Goal: Information Seeking & Learning: Learn about a topic

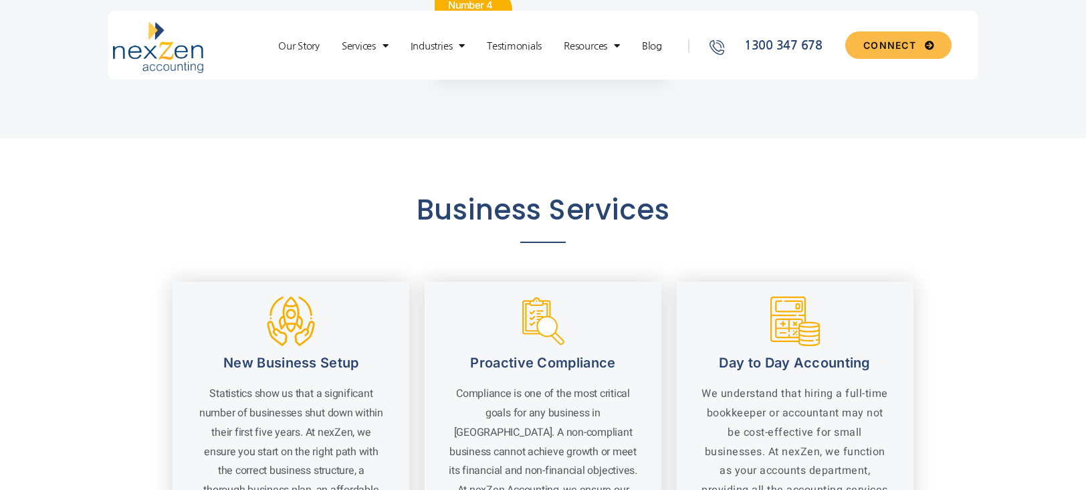
scroll to position [1356, 0]
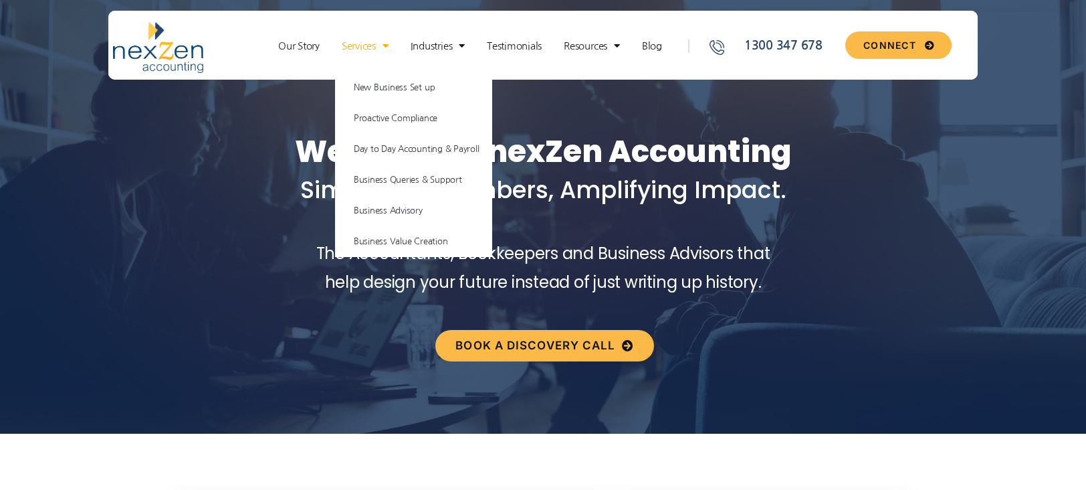
click at [370, 46] on link "Services" at bounding box center [365, 45] width 60 height 13
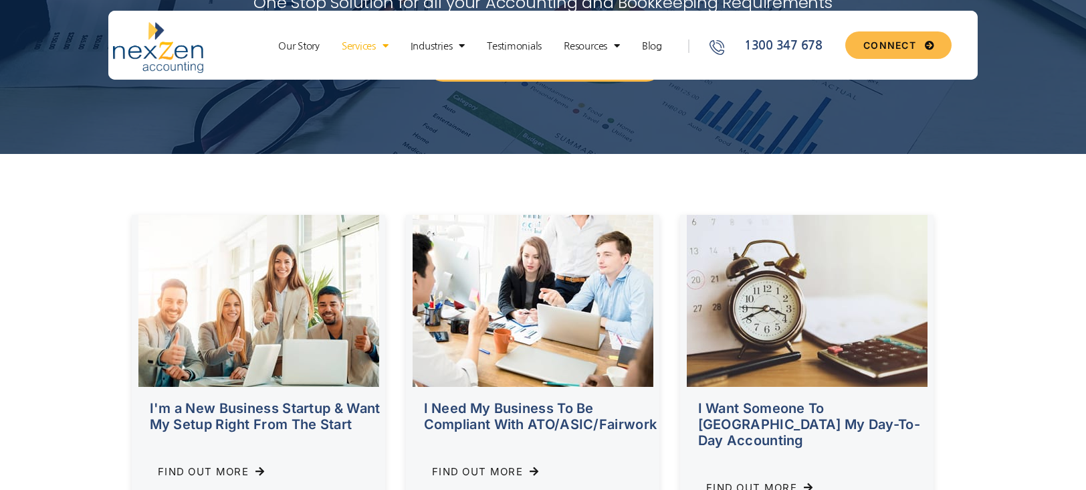
scroll to position [483, 0]
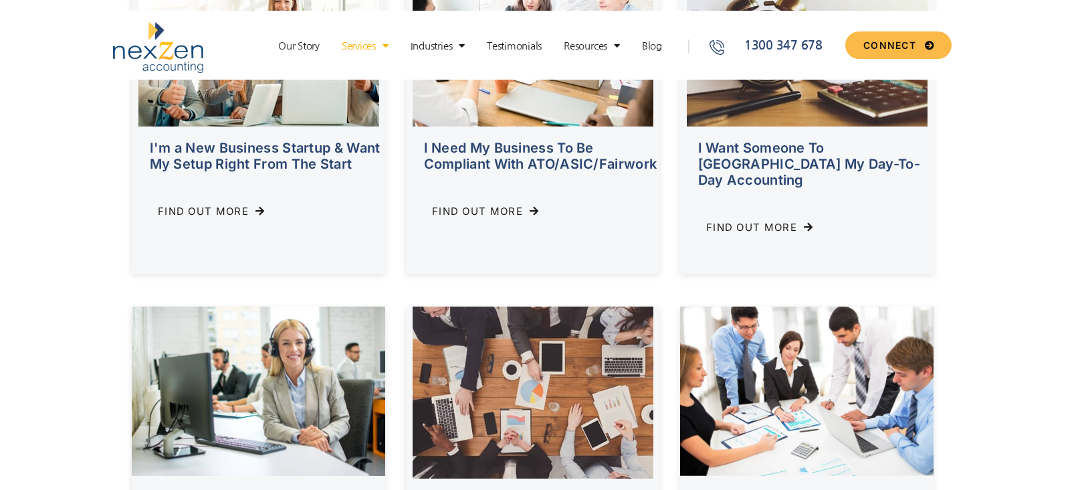
click at [774, 222] on span "Find Out More" at bounding box center [751, 227] width 91 height 10
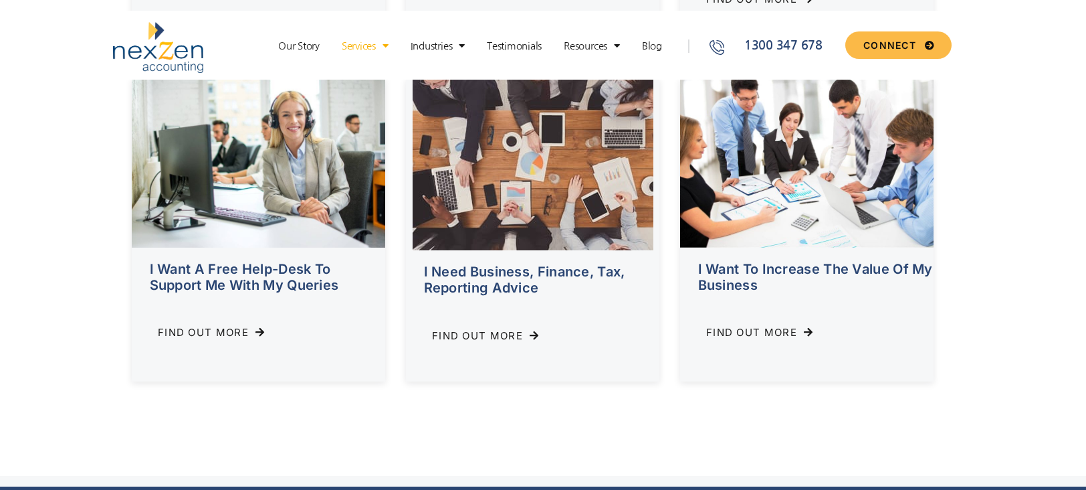
scroll to position [720, 0]
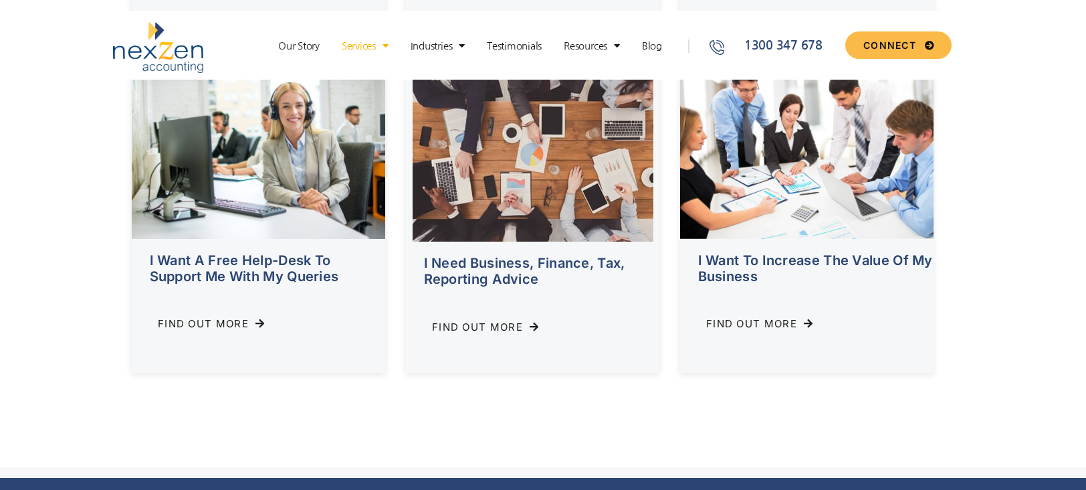
click at [492, 322] on span "Find Out More" at bounding box center [477, 327] width 91 height 10
